Goal: Find contact information

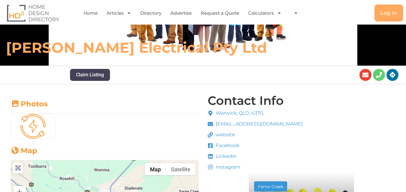
scroll to position [90, 0]
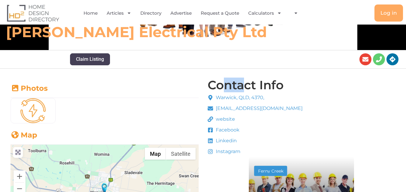
drag, startPoint x: 222, startPoint y: 85, endPoint x: 246, endPoint y: 86, distance: 24.0
click at [246, 86] on h4 "Contact Info" at bounding box center [245, 85] width 76 height 12
click at [269, 86] on h4 "Contact Info" at bounding box center [245, 85] width 76 height 12
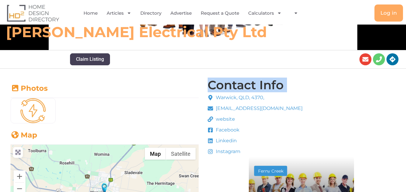
click at [269, 86] on h4 "Contact Info" at bounding box center [245, 85] width 76 height 12
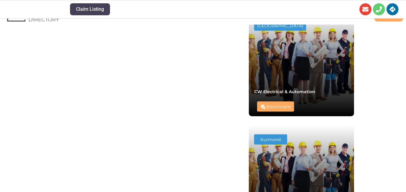
scroll to position [466, 0]
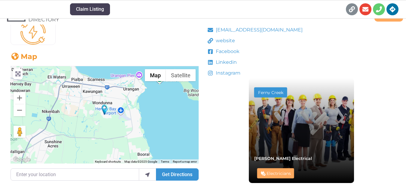
scroll to position [240, 0]
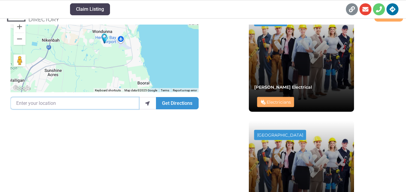
click at [94, 104] on input "Enter your location" at bounding box center [75, 103] width 129 height 12
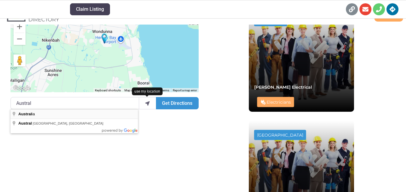
type input "Australia"
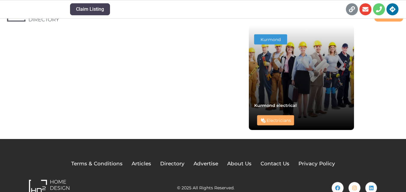
scroll to position [466, 0]
